Goal: Navigation & Orientation: Find specific page/section

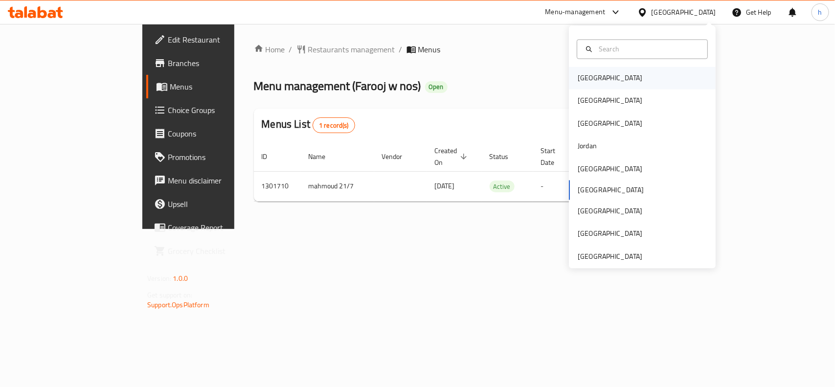
click at [587, 79] on div "Bahrain" at bounding box center [609, 78] width 65 height 11
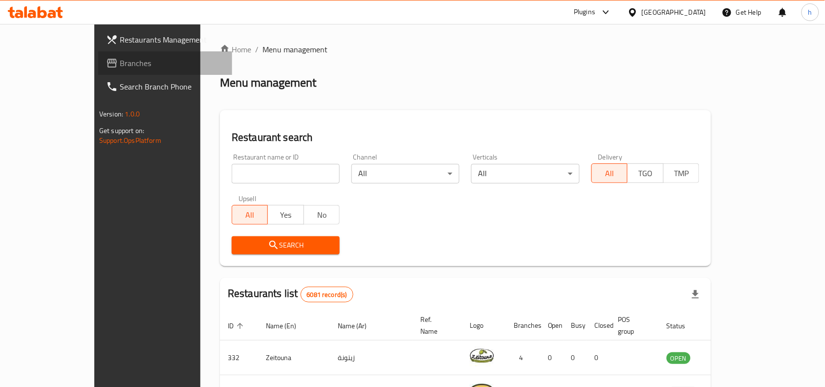
click at [120, 65] on span "Branches" at bounding box center [172, 63] width 105 height 12
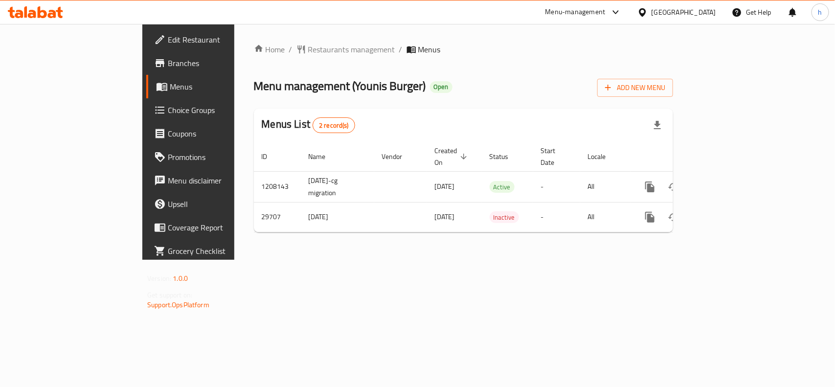
click at [443, 260] on div "Home / Restaurants management / Menus Menu management ( Younis Burger ) Open Ad…" at bounding box center [463, 142] width 458 height 236
click at [704, 13] on div "Bahrain" at bounding box center [683, 12] width 65 height 11
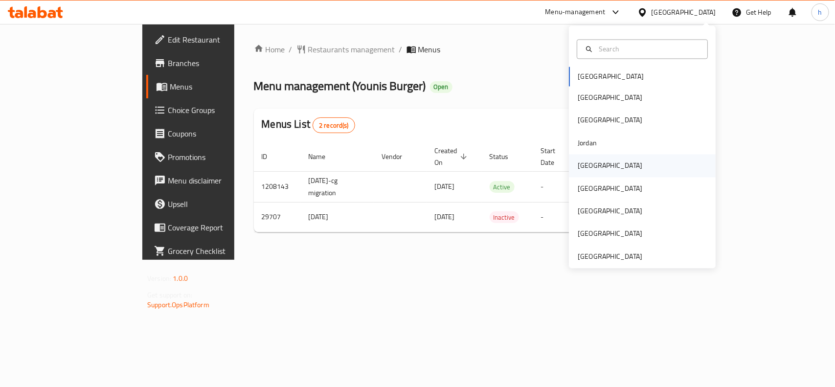
click at [589, 165] on div "Kuwait" at bounding box center [610, 165] width 80 height 22
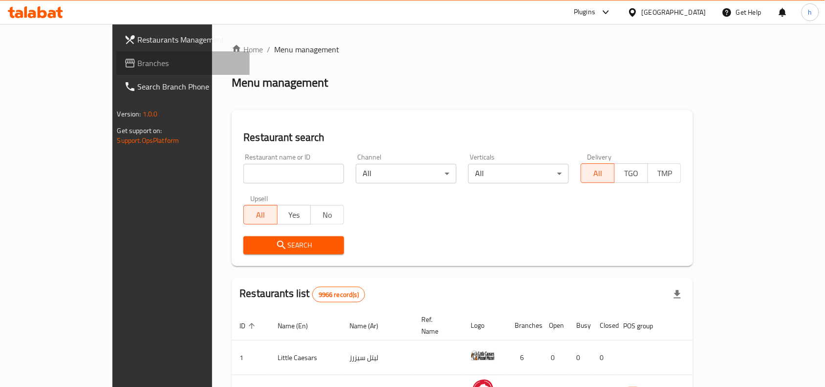
click at [116, 54] on link "Branches" at bounding box center [183, 62] width 134 height 23
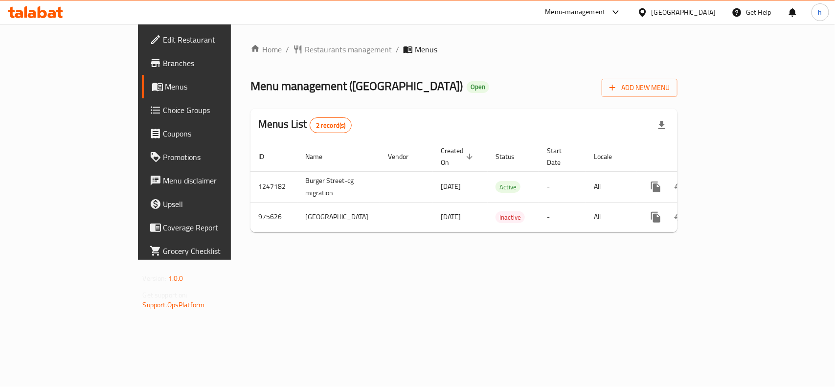
click at [704, 11] on div "Kuwait" at bounding box center [683, 12] width 65 height 11
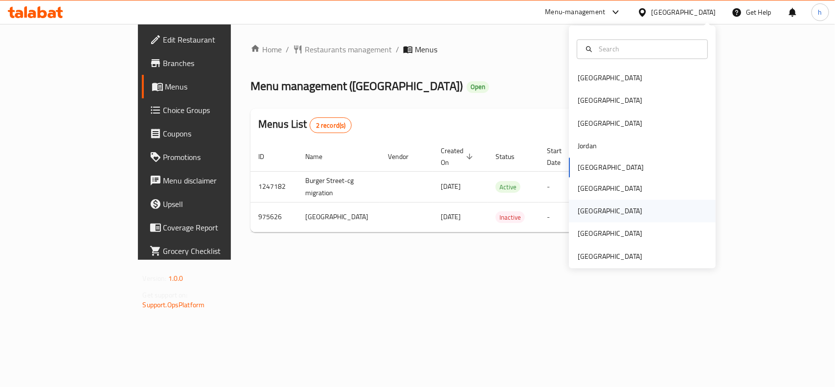
click at [590, 213] on div "[GEOGRAPHIC_DATA]" at bounding box center [610, 211] width 80 height 22
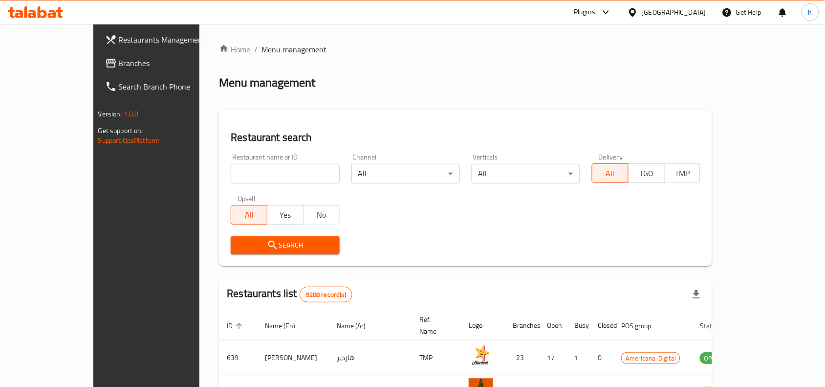
click at [119, 60] on span "Branches" at bounding box center [171, 63] width 105 height 12
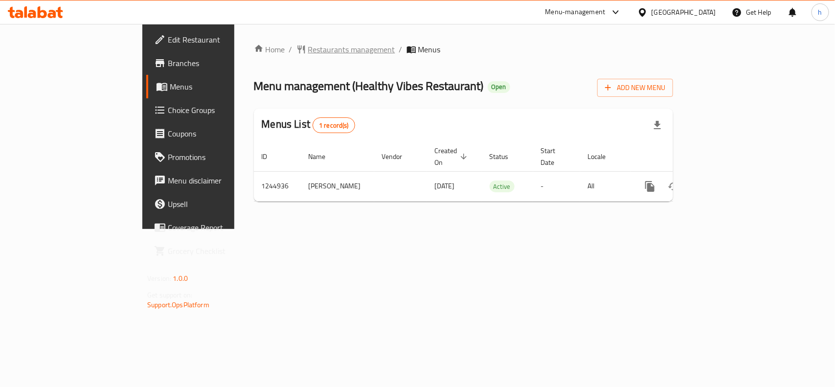
click at [308, 48] on span "Restaurants management" at bounding box center [351, 50] width 87 height 12
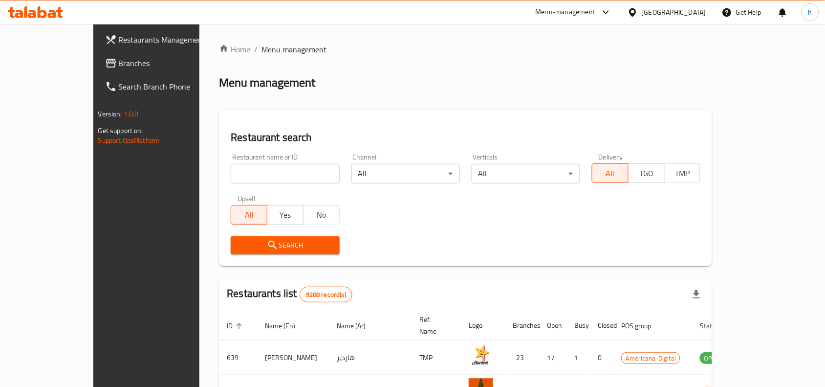
click at [97, 55] on link "Branches" at bounding box center [164, 62] width 134 height 23
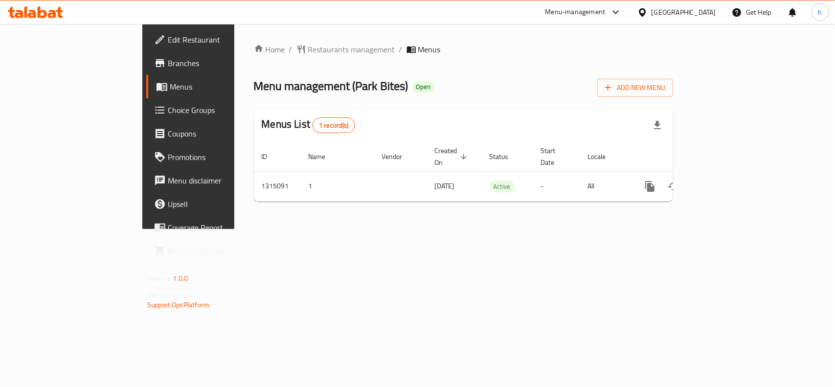
click at [481, 104] on div "Home / Restaurants management / Menus Menu management ( Park Bites ) Open Add N…" at bounding box center [463, 127] width 419 height 166
click at [308, 49] on span "Restaurants management" at bounding box center [351, 50] width 87 height 12
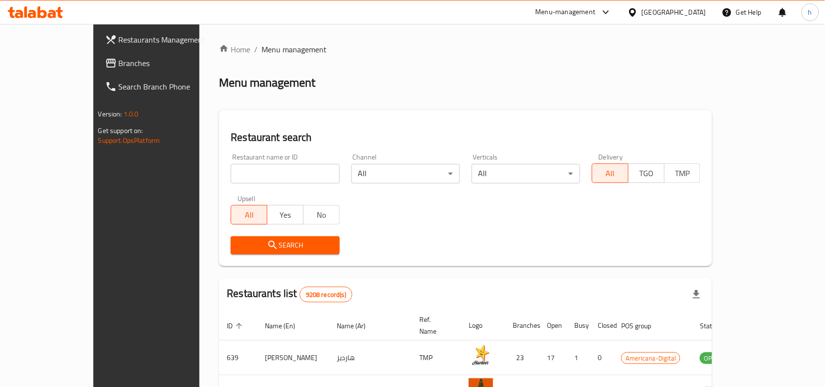
click at [119, 58] on span "Branches" at bounding box center [171, 63] width 105 height 12
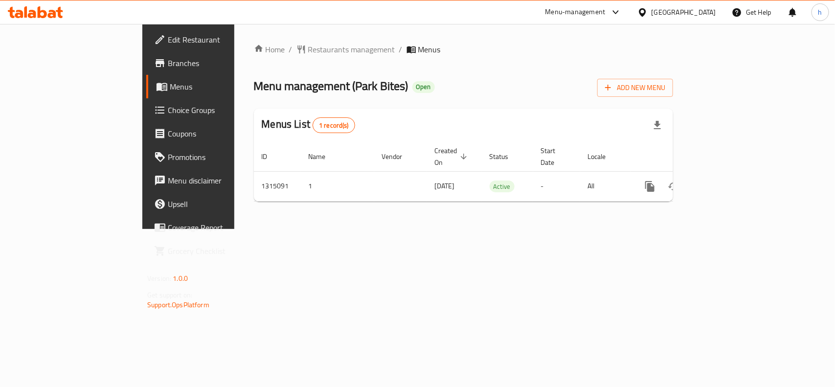
click at [605, 11] on div "Menu-management" at bounding box center [575, 12] width 60 height 12
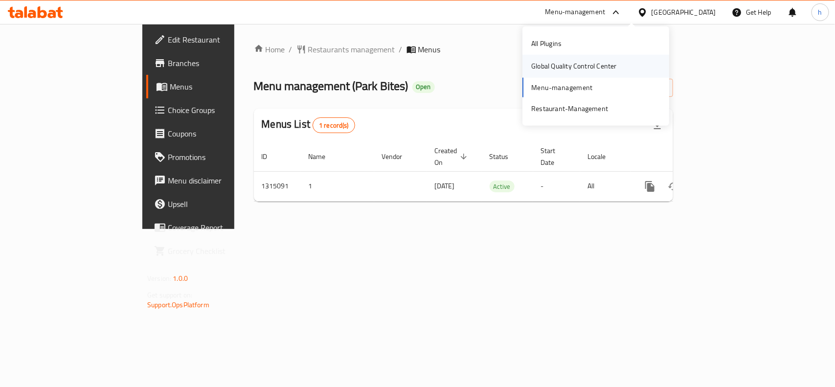
click at [583, 64] on div "Global Quality Control Center" at bounding box center [574, 66] width 86 height 11
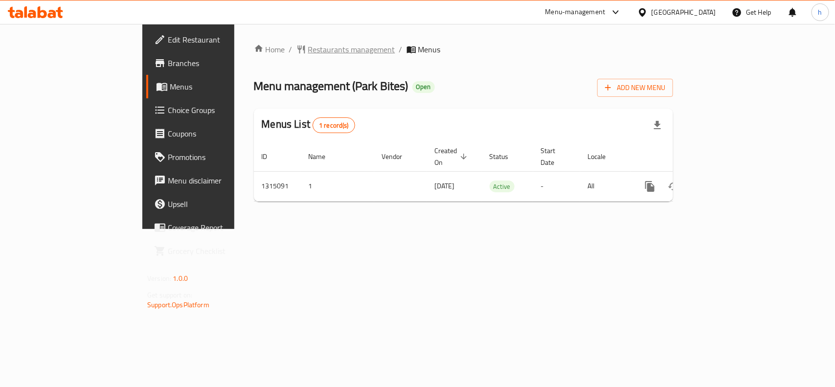
click at [308, 50] on span "Restaurants management" at bounding box center [351, 50] width 87 height 12
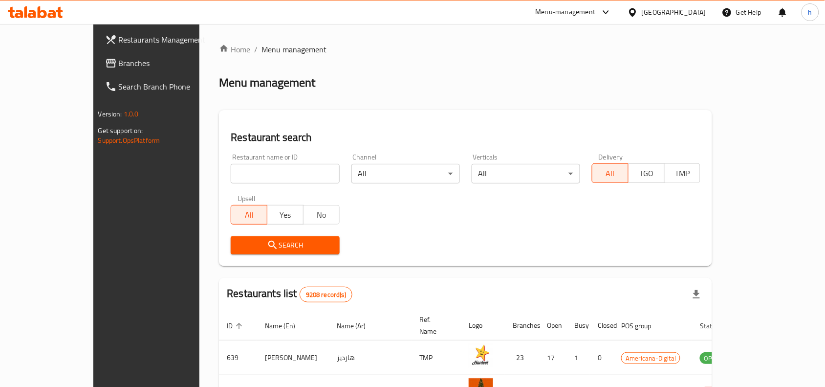
click at [119, 66] on span "Branches" at bounding box center [171, 63] width 105 height 12
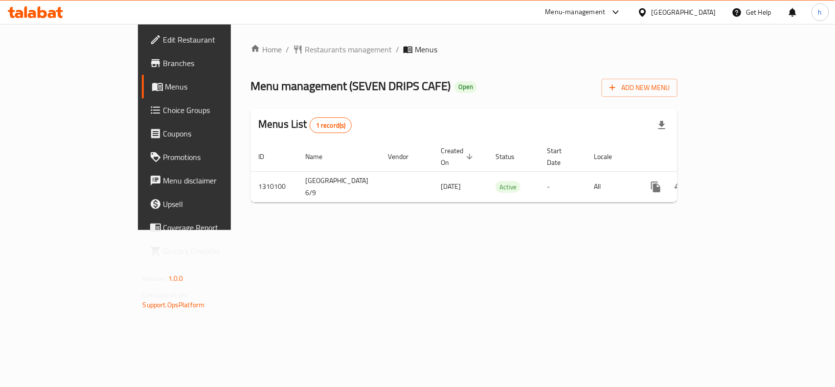
click at [231, 122] on div "Home / Restaurants management / Menus Menu management ( SEVEN DRIPS CAFE ) Open…" at bounding box center [464, 127] width 466 height 206
